Goal: Information Seeking & Learning: Learn about a topic

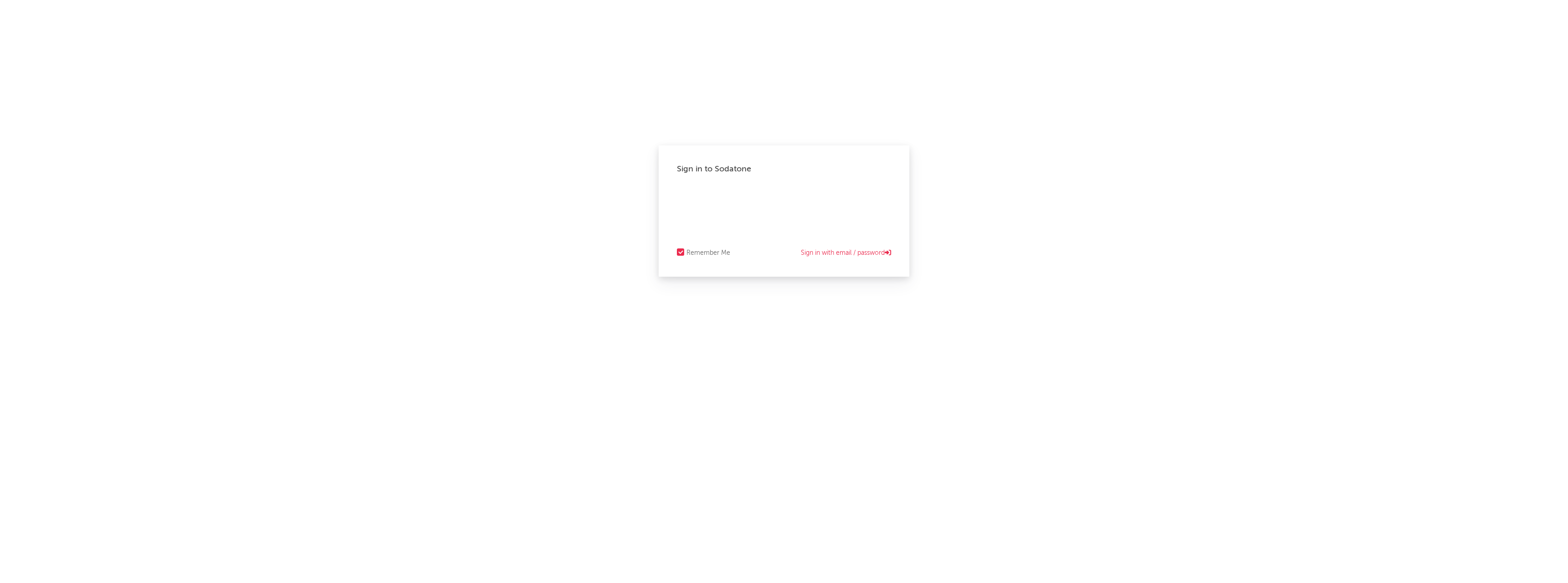
select select "recorded_music"
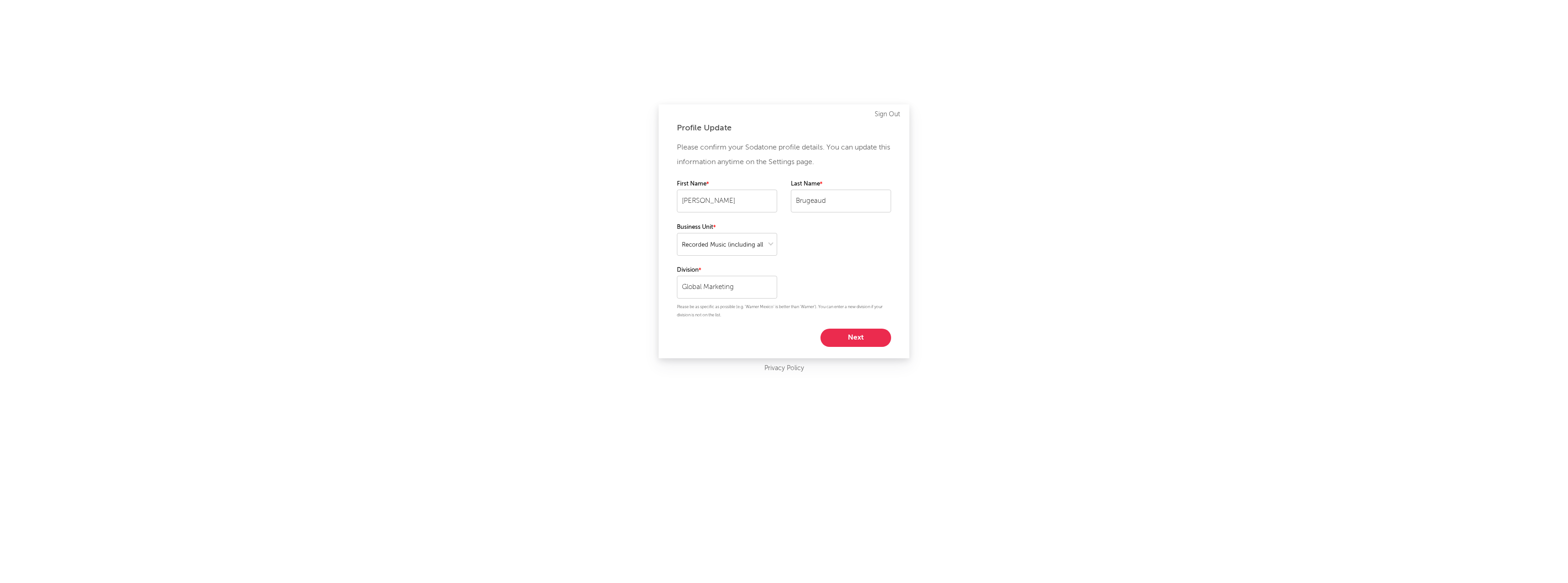
click at [856, 341] on button "Next" at bounding box center [856, 337] width 71 height 18
select select "other"
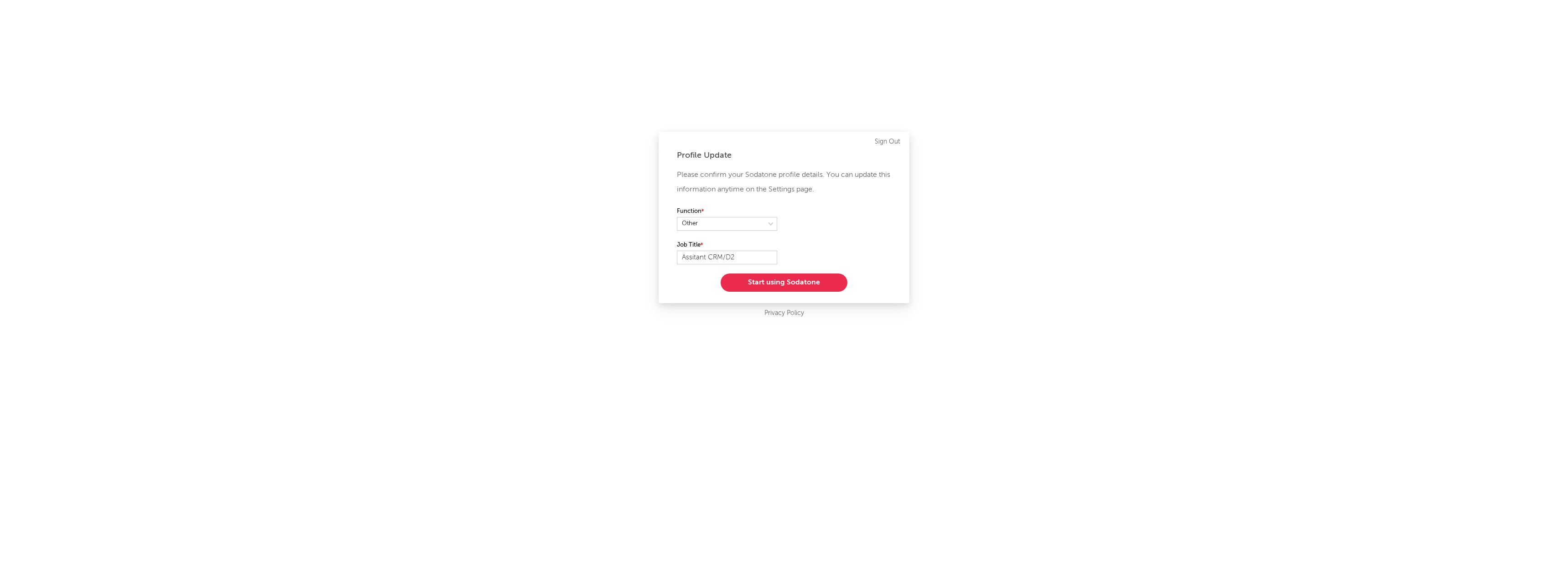
click at [774, 287] on button "Start using Sodatone" at bounding box center [784, 282] width 127 height 18
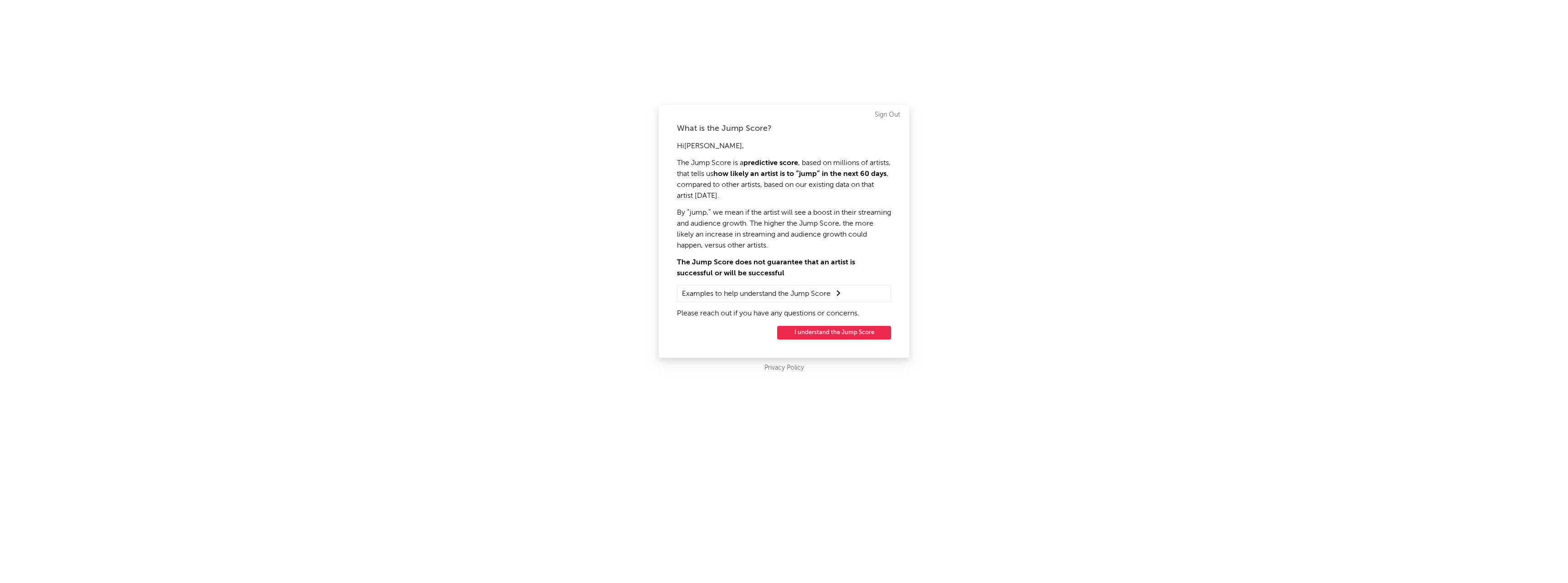
click at [815, 336] on button "I understand the Jump Score" at bounding box center [834, 333] width 114 height 14
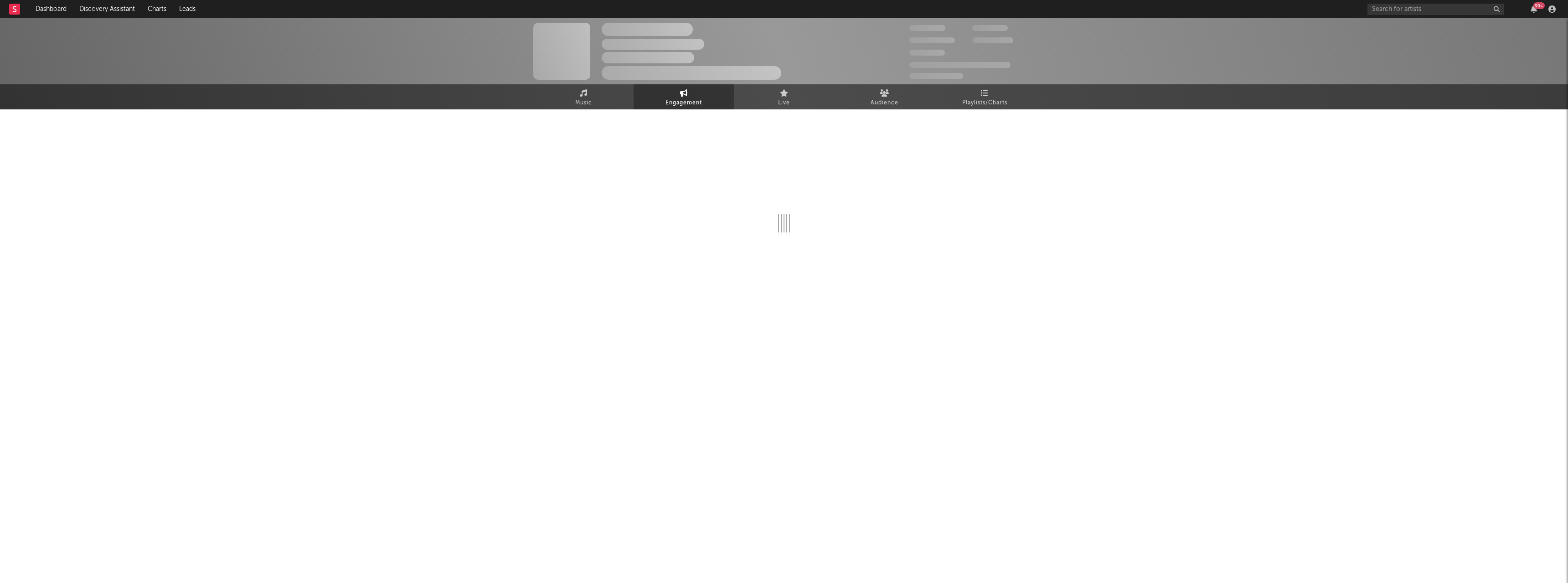
select select "1w"
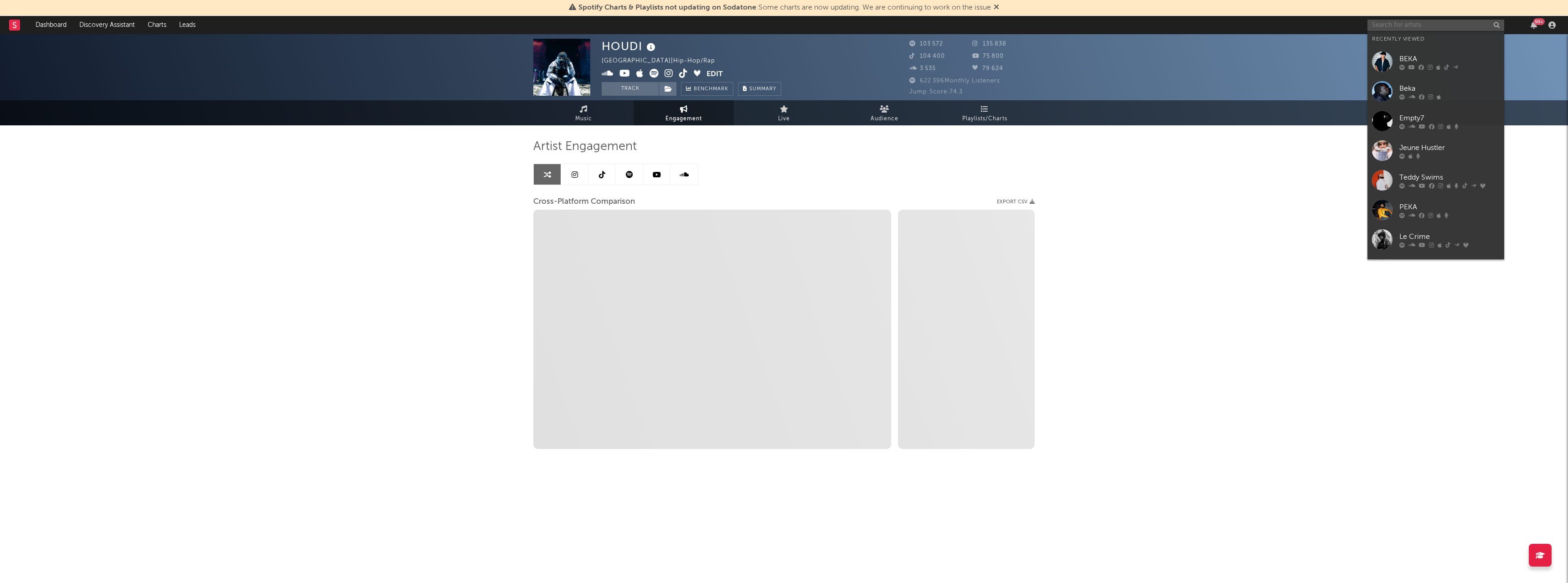
click at [1418, 28] on input "text" at bounding box center [1435, 25] width 137 height 11
select select "1m"
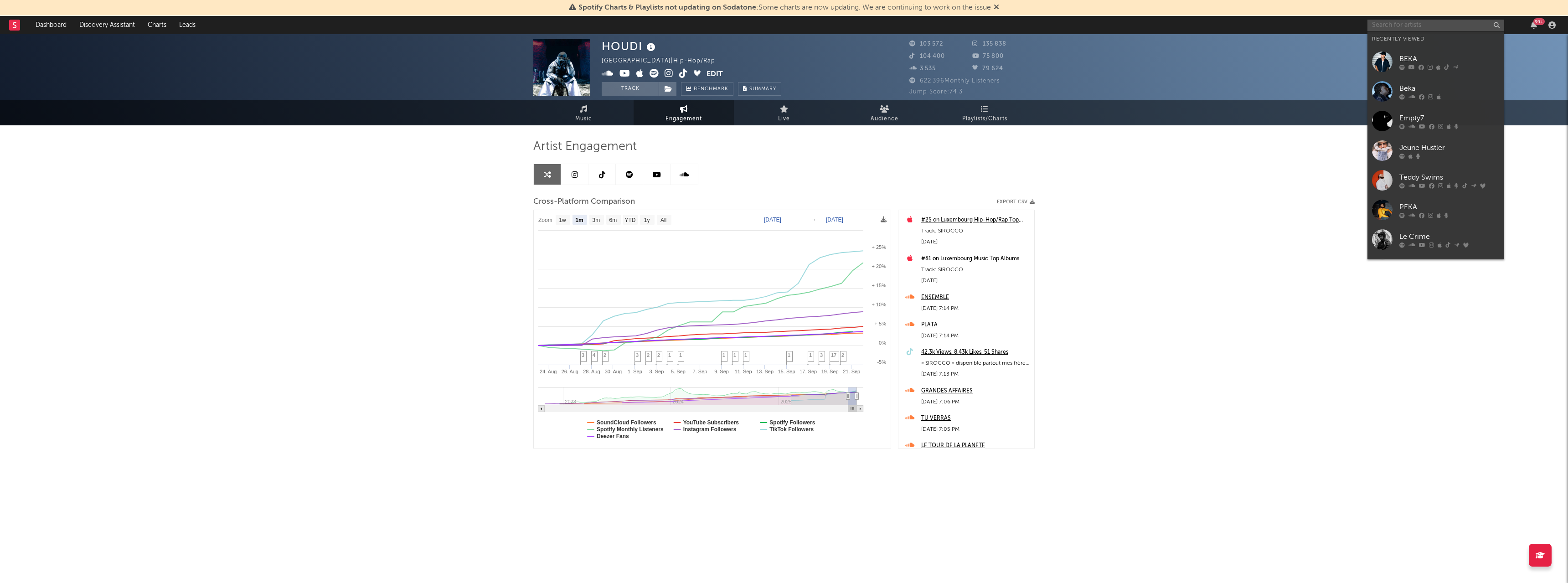
select select "1m"
type input "himra"
click at [1440, 47] on div "Himra" at bounding box center [1450, 43] width 100 height 11
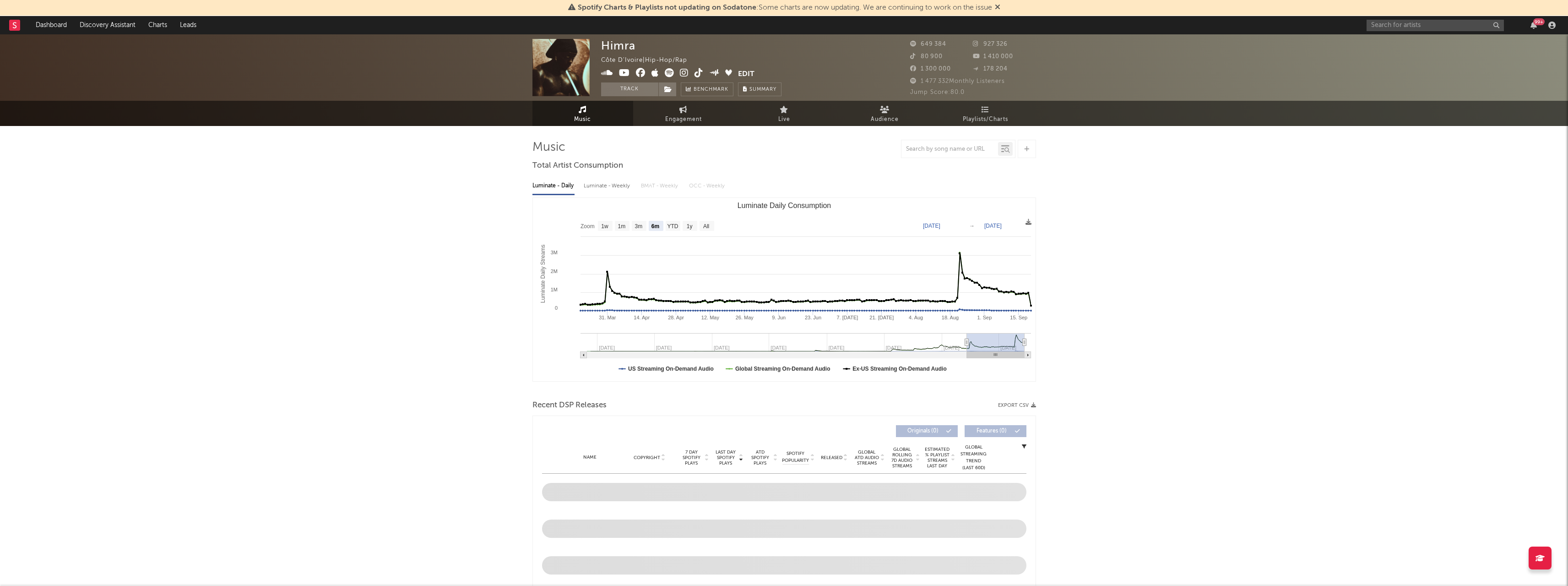
select select "6m"
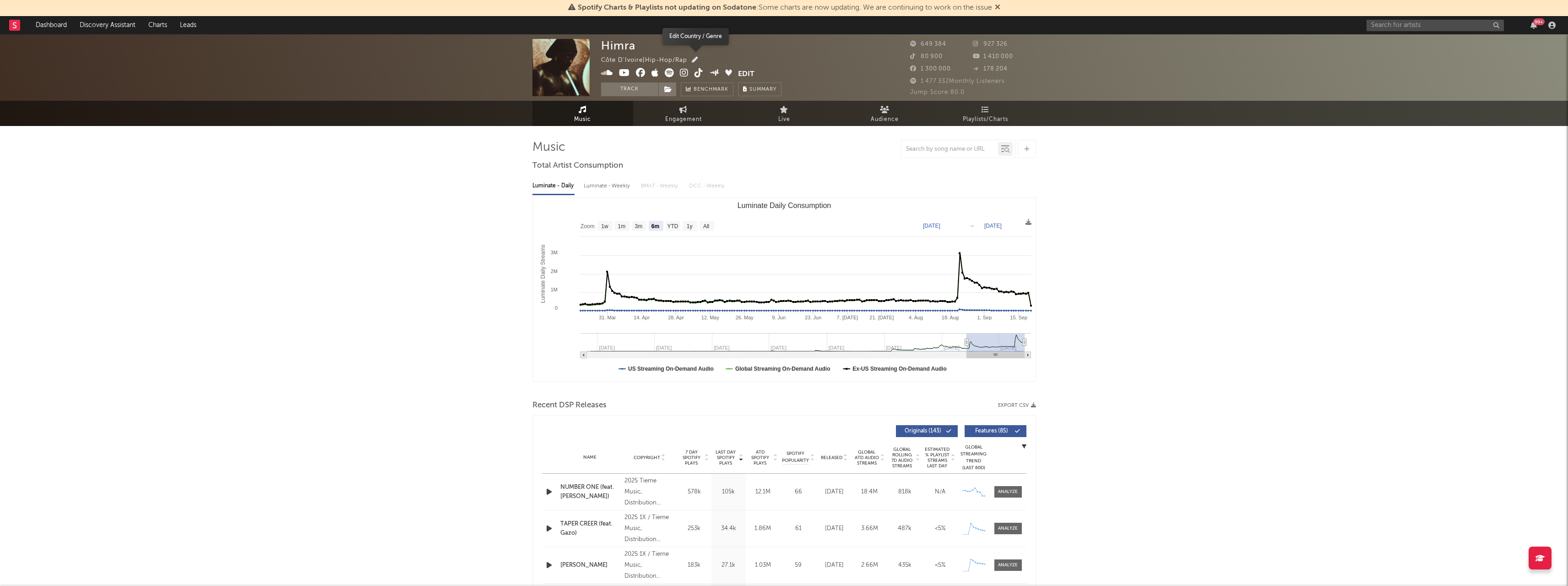
click at [697, 60] on icon "button" at bounding box center [694, 59] width 6 height 6
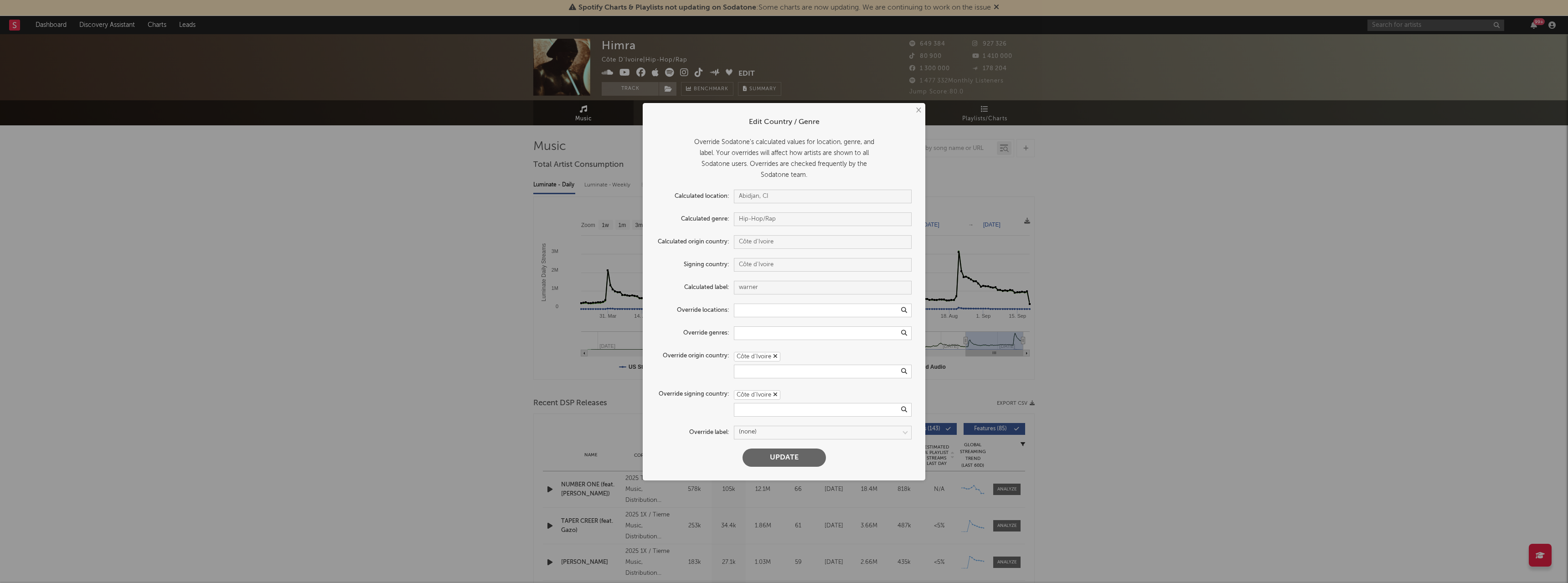
click at [775, 394] on icon "button" at bounding box center [775, 394] width 4 height 6
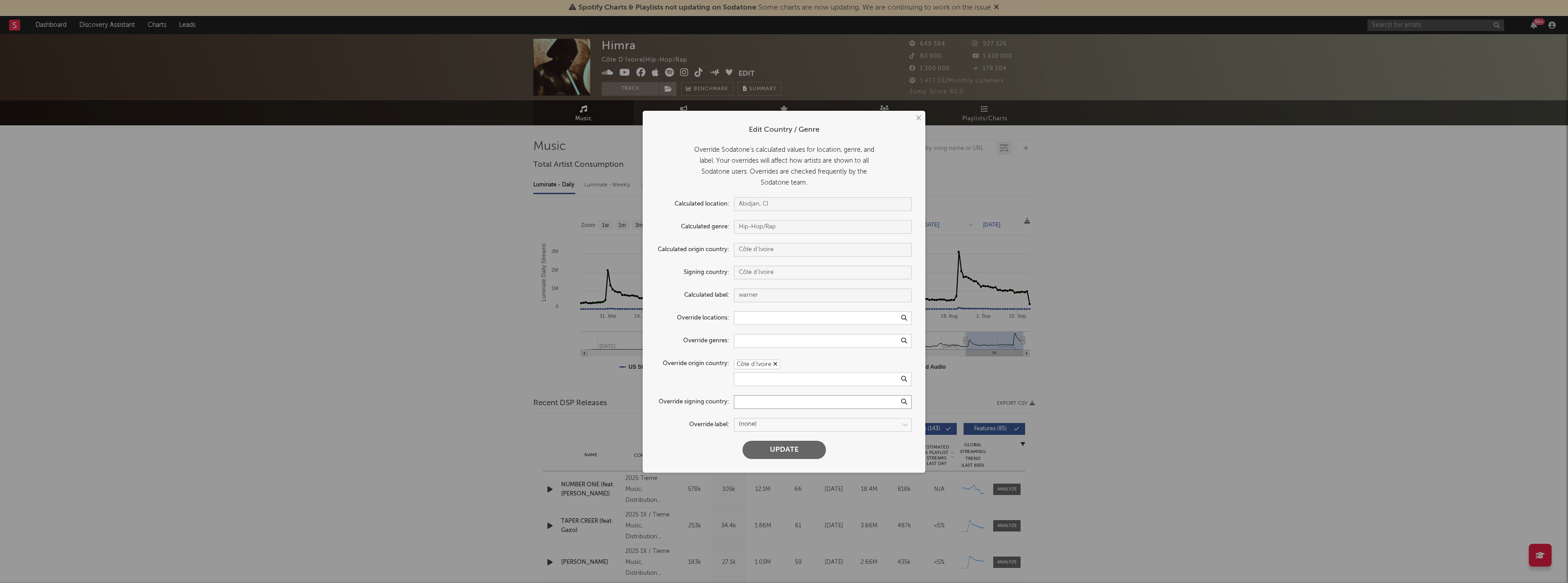
click at [767, 404] on input "text" at bounding box center [822, 402] width 178 height 14
type input "fra"
click at [751, 415] on div "[GEOGRAPHIC_DATA]" at bounding box center [822, 417] width 178 height 15
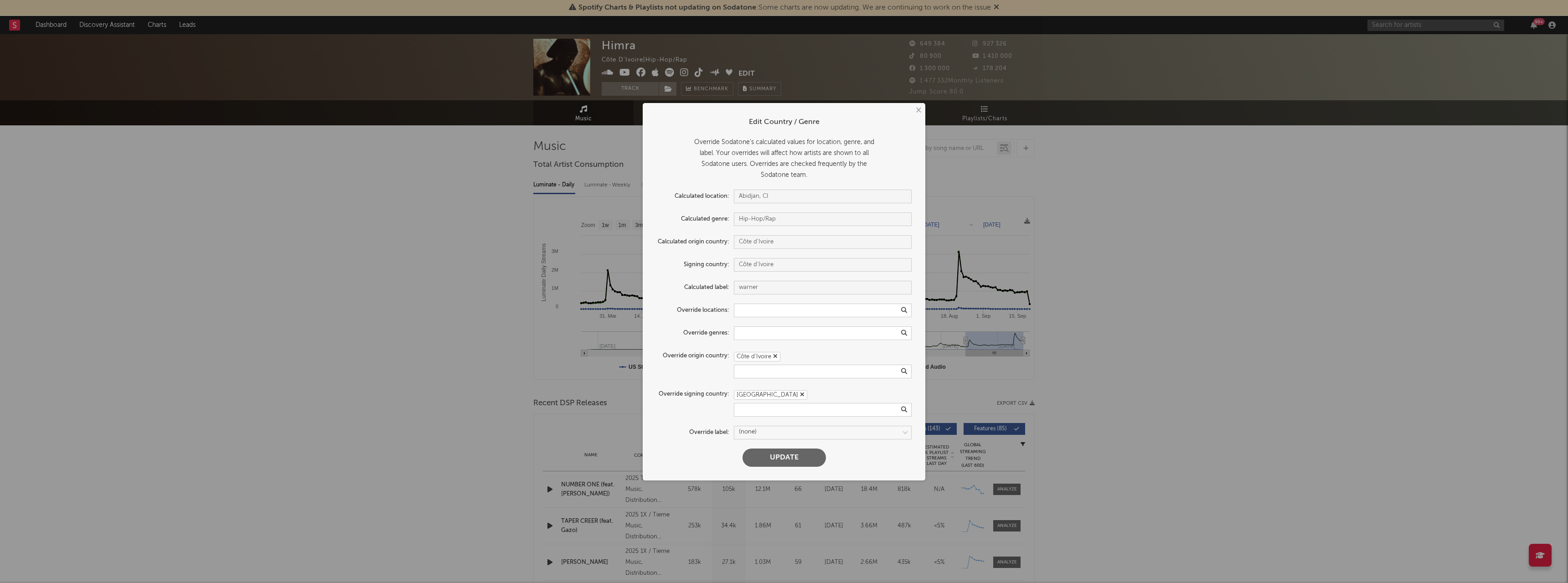
click at [790, 460] on button "Update" at bounding box center [784, 457] width 83 height 18
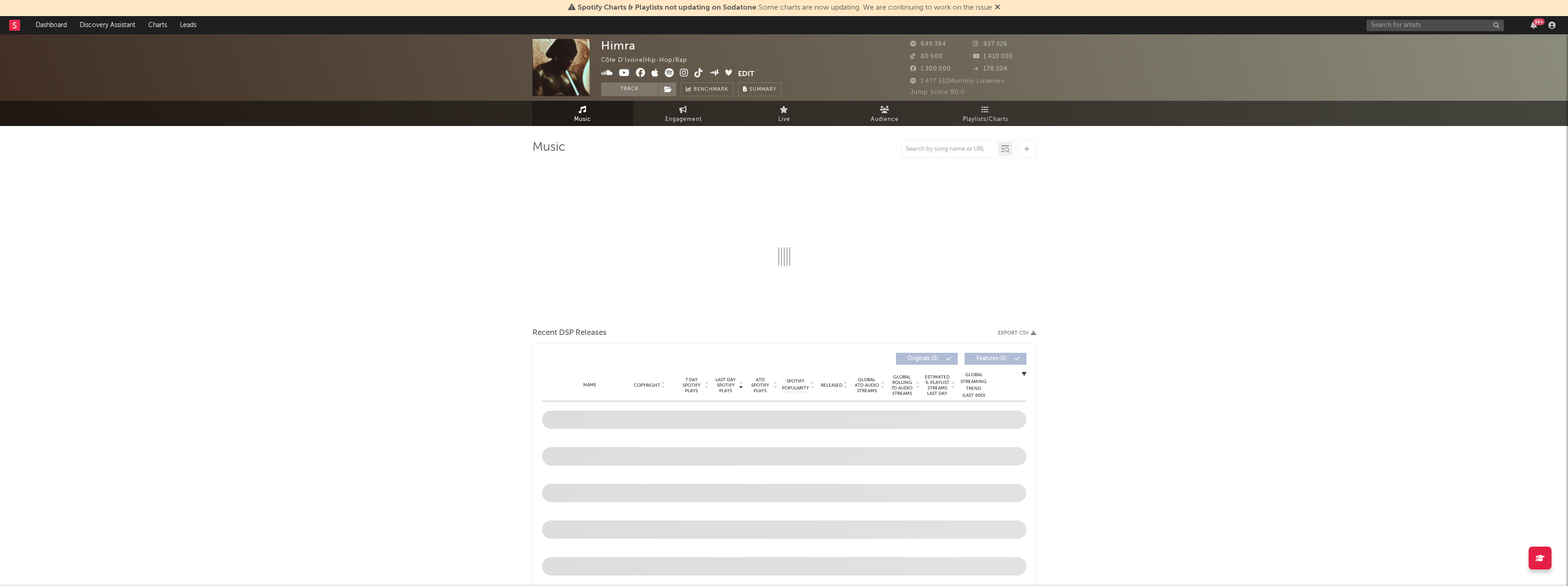
select select "6m"
